Goal: Transaction & Acquisition: Obtain resource

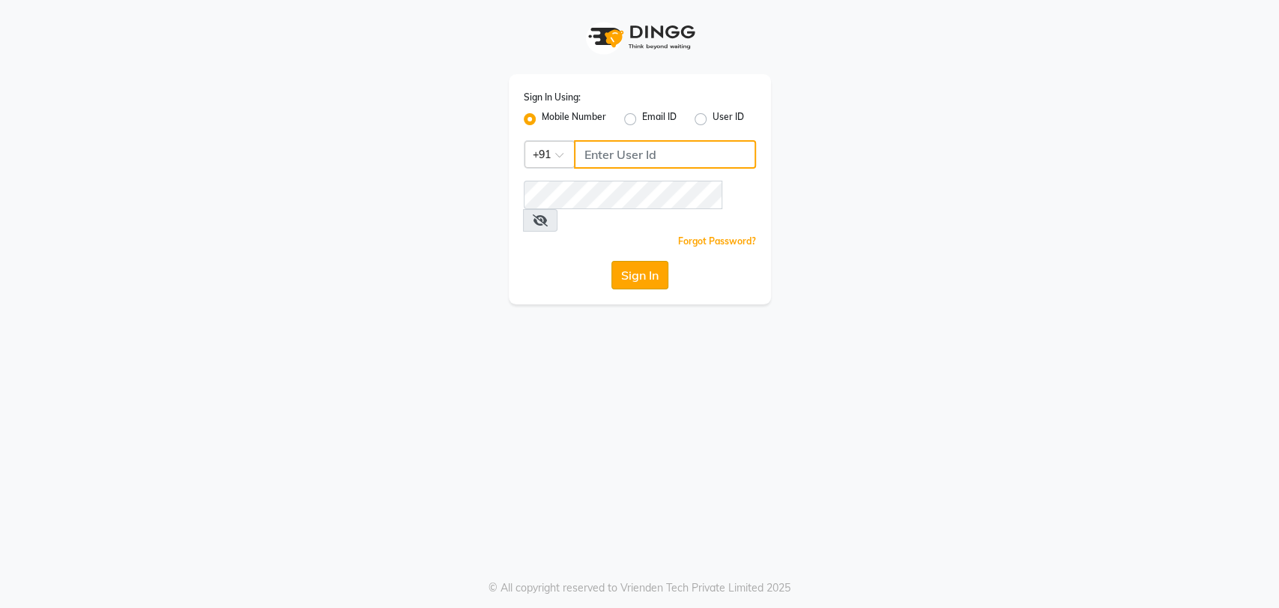
type input "9740042021"
click at [629, 263] on button "Sign In" at bounding box center [639, 275] width 57 height 28
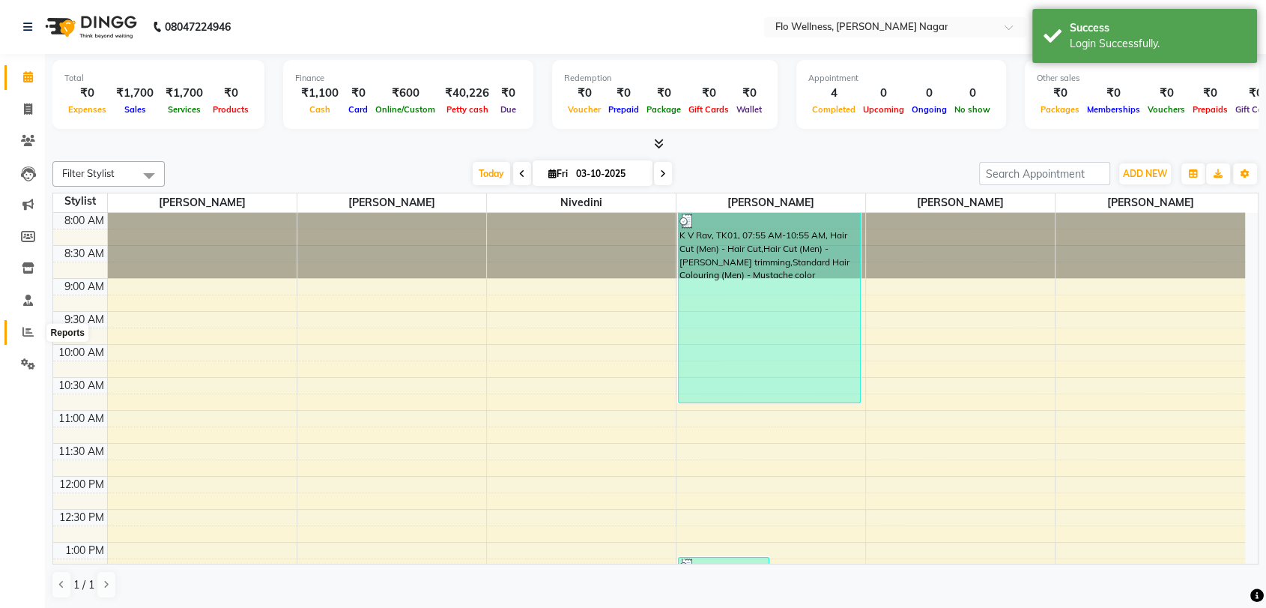
click at [25, 334] on icon at bounding box center [27, 331] width 11 height 11
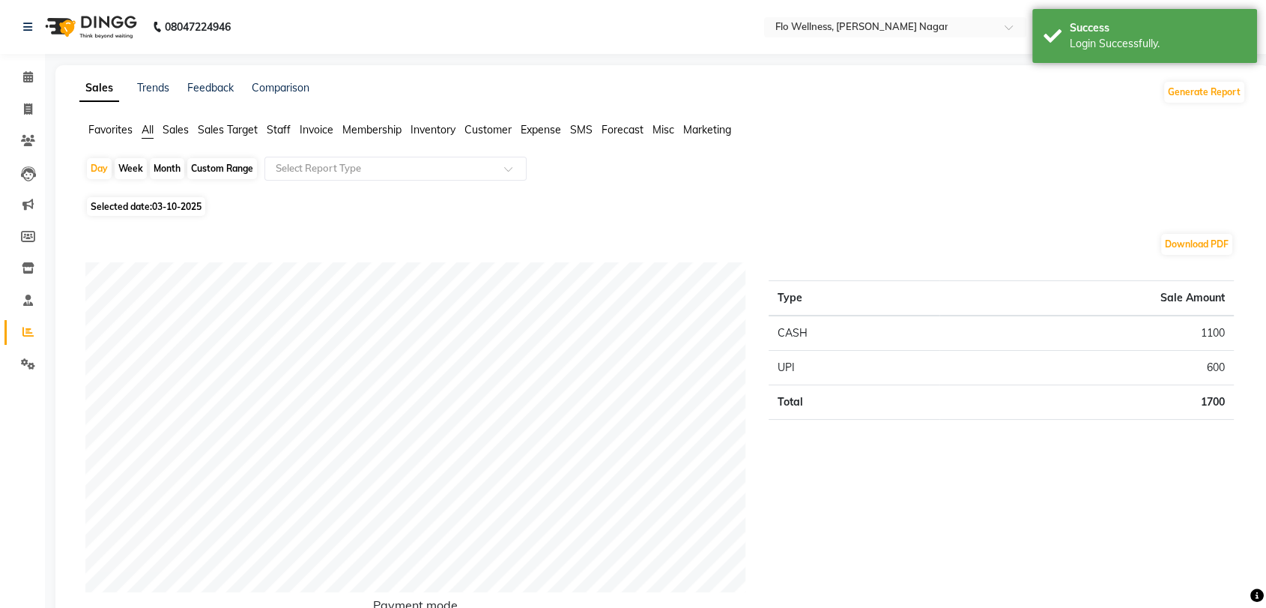
click at [311, 127] on span "Invoice" at bounding box center [317, 129] width 34 height 13
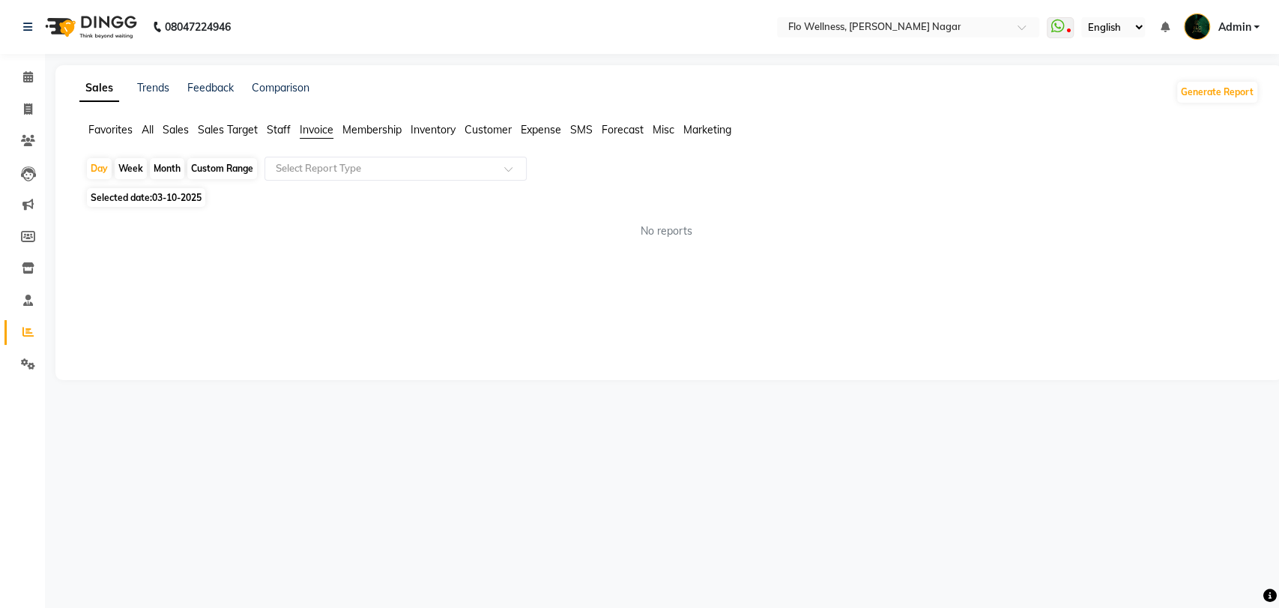
click at [220, 167] on div "Custom Range" at bounding box center [222, 168] width 70 height 21
select select "10"
select select "2025"
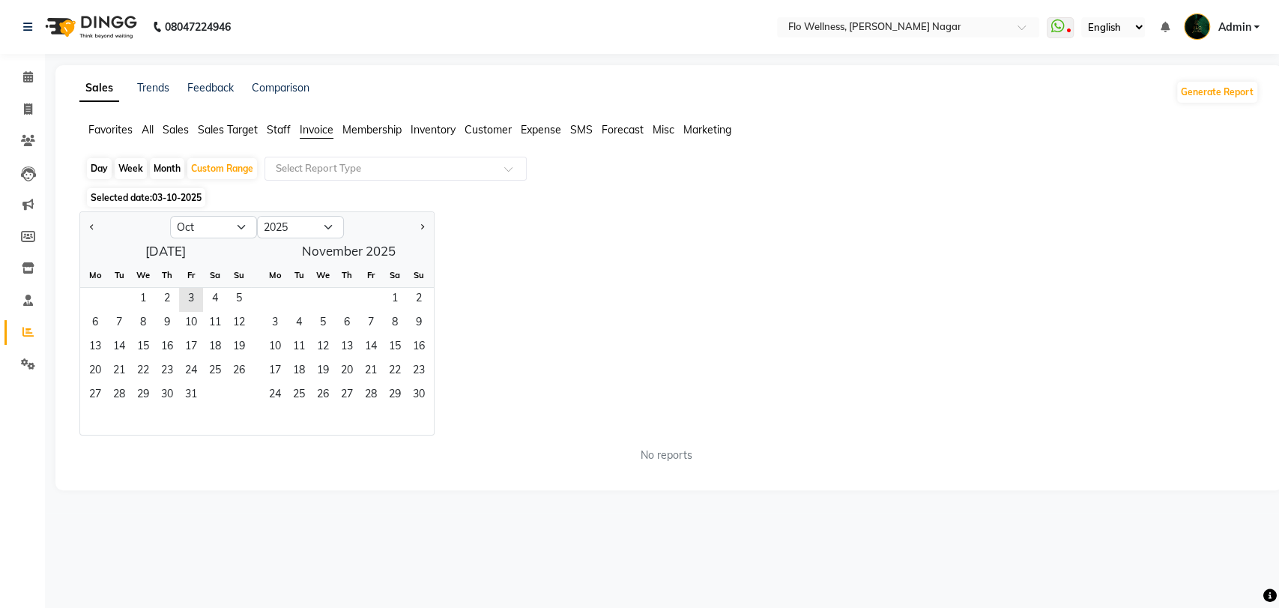
click at [164, 168] on div "Month" at bounding box center [167, 168] width 34 height 21
select select "10"
select select "2025"
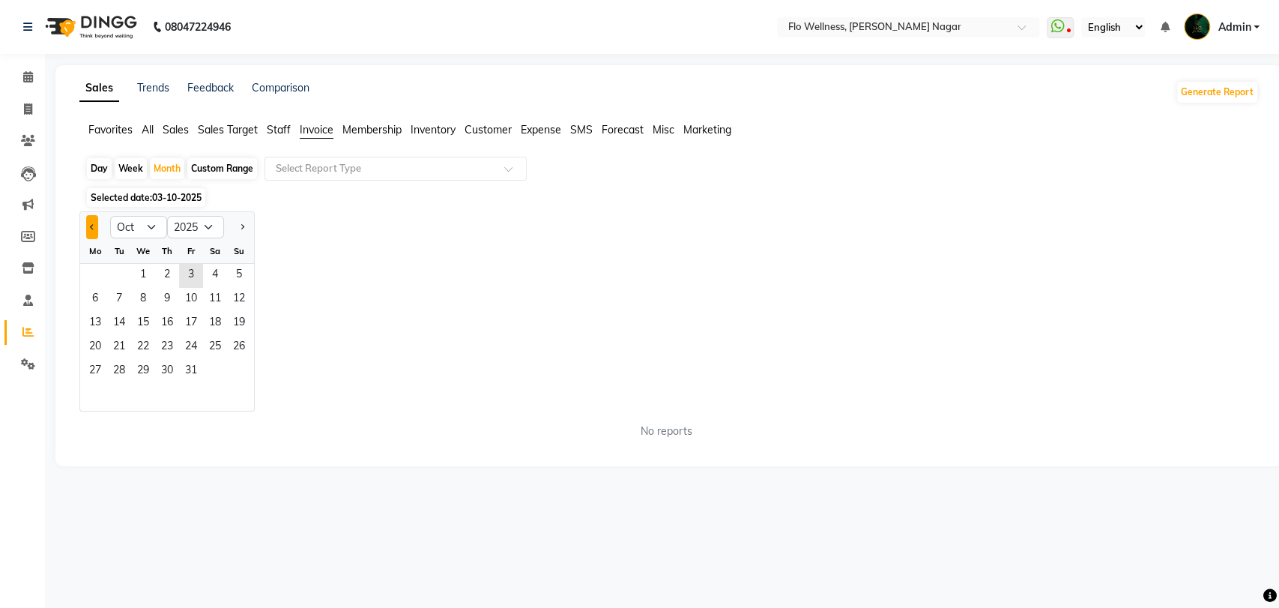
click at [90, 223] on button "Previous month" at bounding box center [92, 227] width 12 height 24
select select "9"
click at [85, 270] on span "1" at bounding box center [95, 276] width 24 height 24
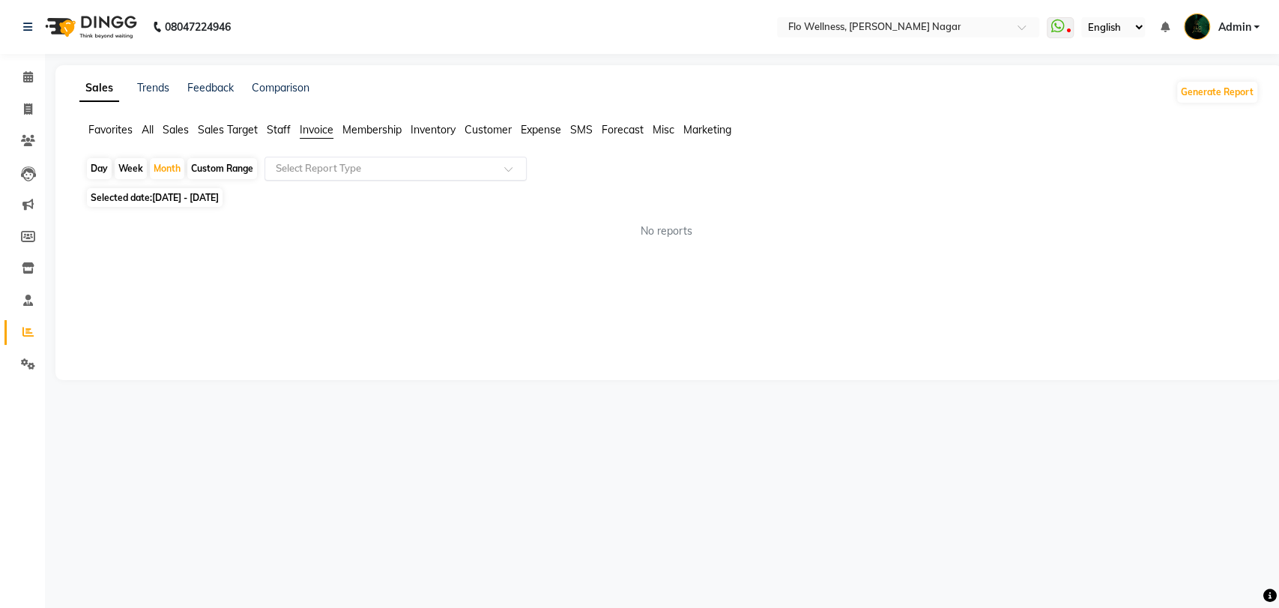
click at [483, 166] on input "text" at bounding box center [381, 168] width 216 height 15
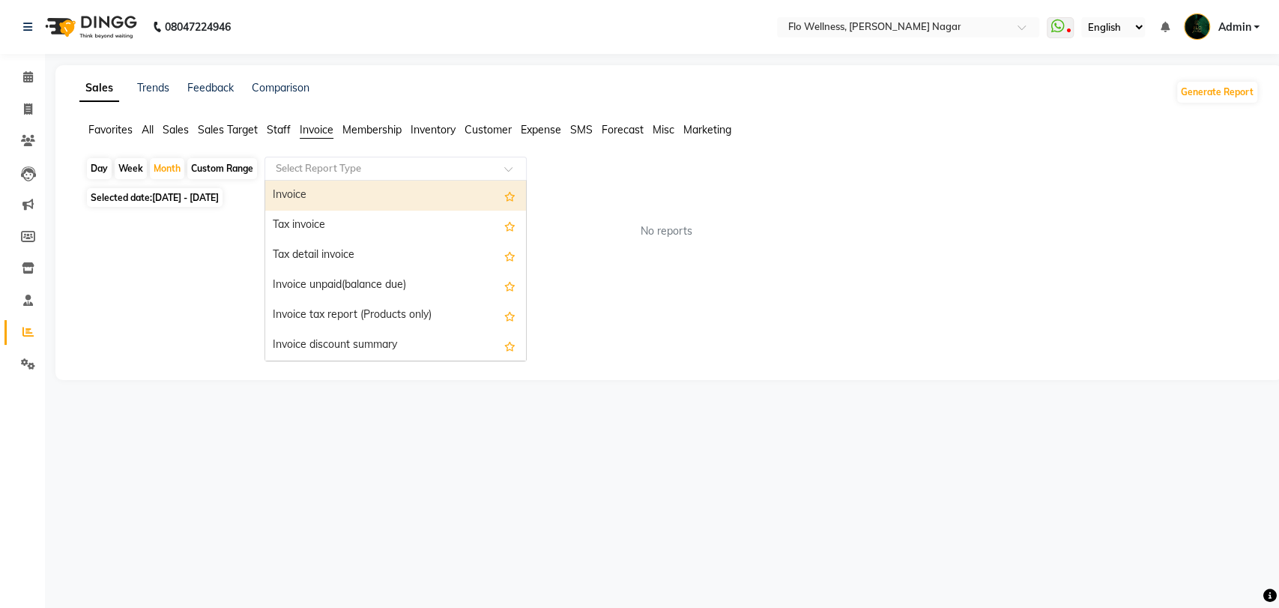
click at [435, 199] on div "Invoice" at bounding box center [395, 196] width 261 height 30
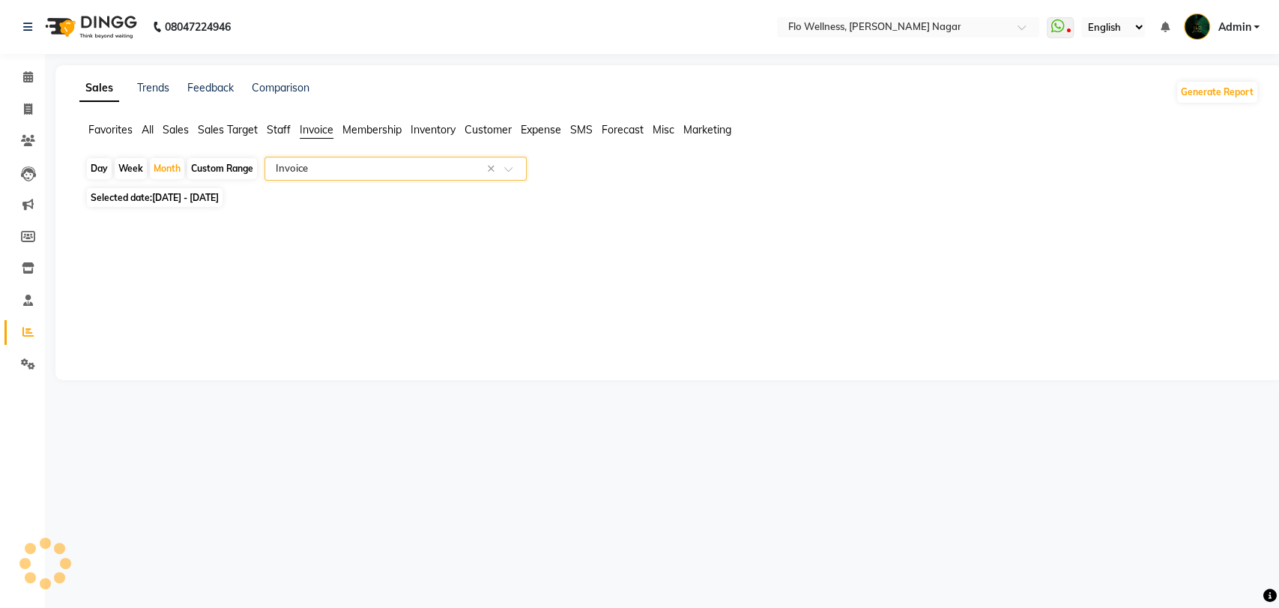
select select "full_report"
select select "csv"
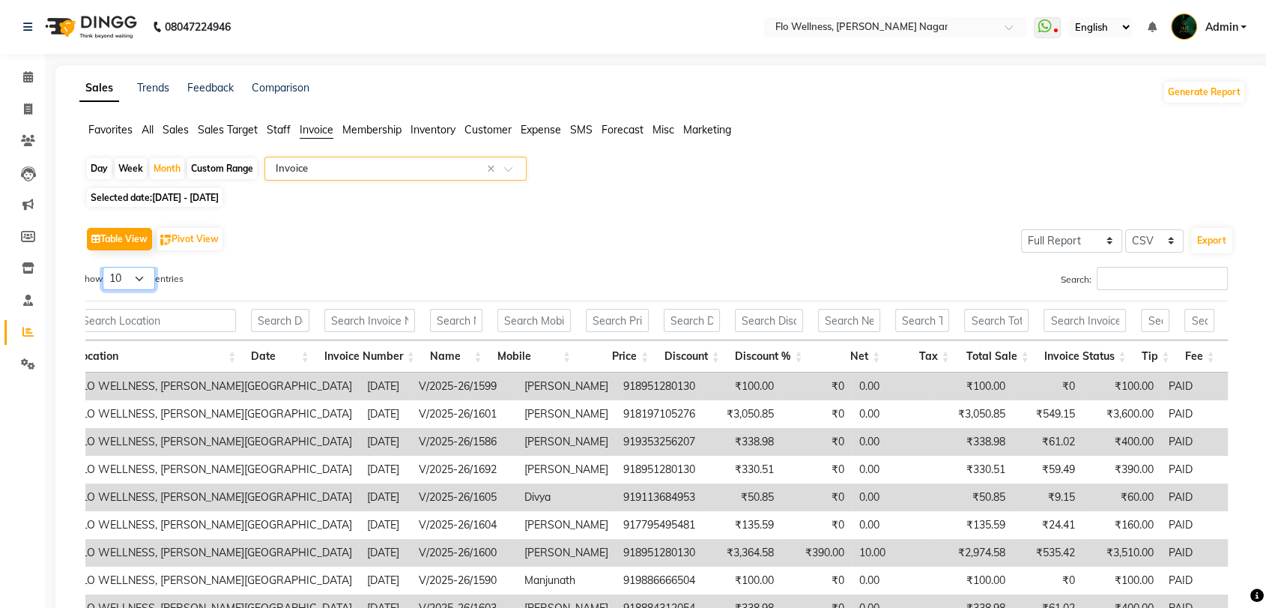
click at [143, 273] on select "10 25 50 100" at bounding box center [129, 278] width 52 height 23
select select "100"
click at [104, 267] on select "10 25 50 100" at bounding box center [129, 278] width 52 height 23
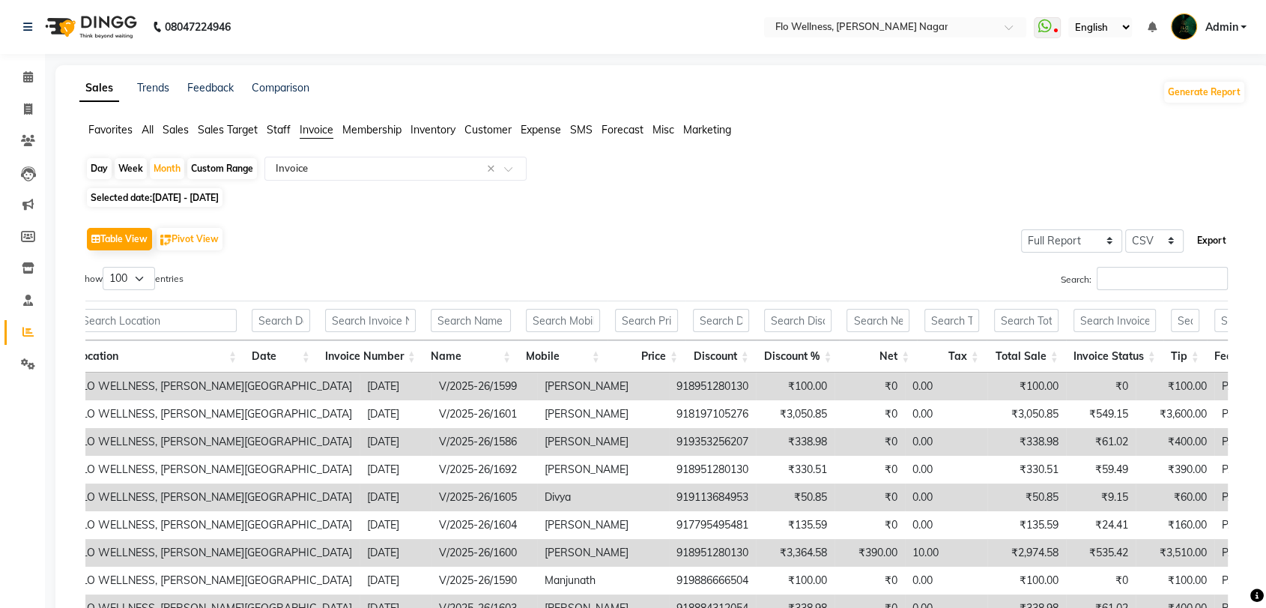
click at [1219, 241] on button "Export" at bounding box center [1211, 240] width 41 height 25
